Goal: Task Accomplishment & Management: Manage account settings

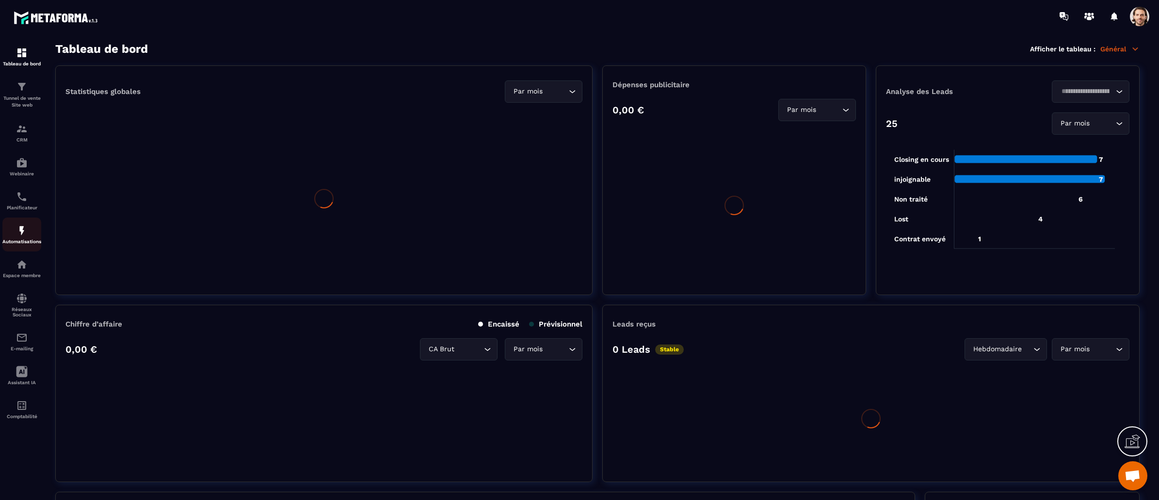
click at [22, 230] on img at bounding box center [22, 231] width 12 height 12
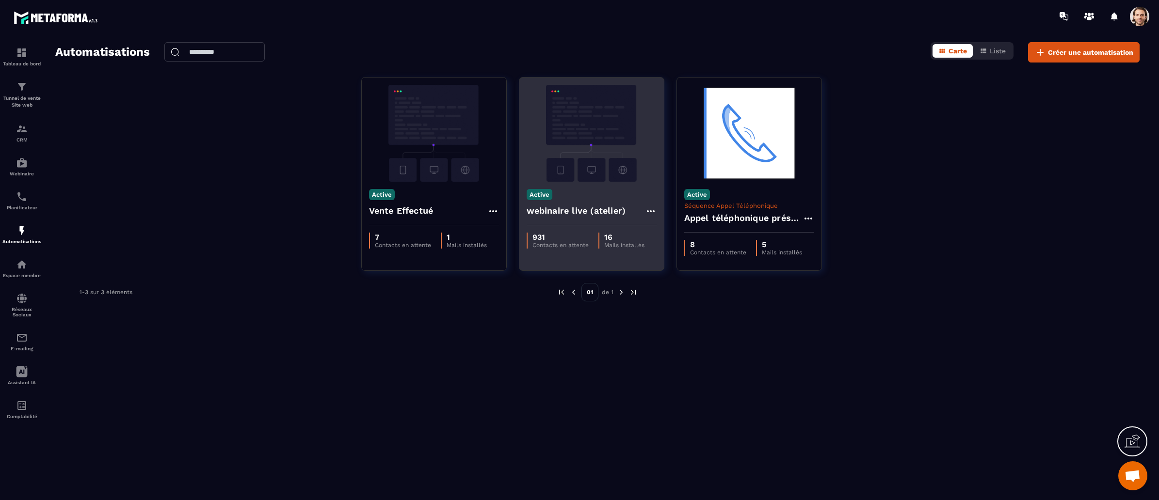
click at [594, 209] on h4 "webinaire live (atelier)" at bounding box center [576, 211] width 99 height 14
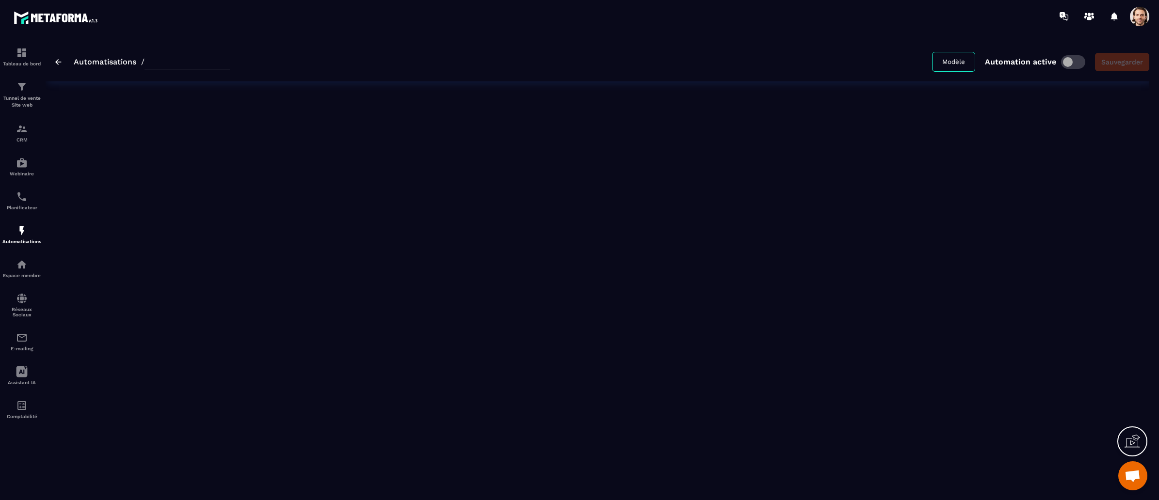
type input "**********"
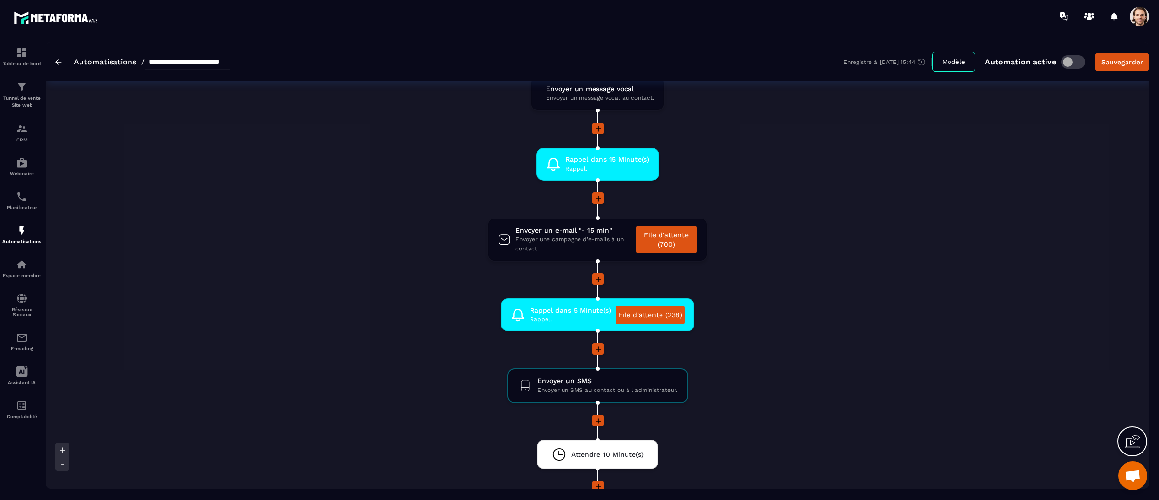
scroll to position [1071, 0]
